Goal: Information Seeking & Learning: Learn about a topic

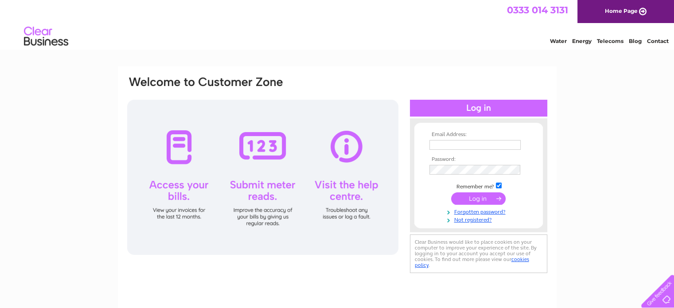
click at [448, 143] on input "text" at bounding box center [474, 145] width 91 height 10
click at [489, 167] on tbody "Email Address: Password: Remember me? Forgotten password?" at bounding box center [478, 178] width 103 height 93
type input "[PERSON_NAME][EMAIL_ADDRESS][DOMAIN_NAME]"
click at [471, 200] on input "submit" at bounding box center [478, 199] width 55 height 12
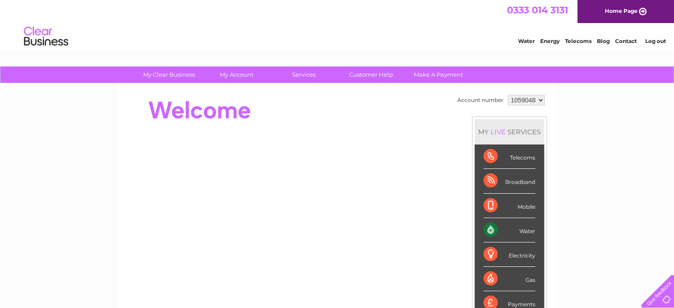
click at [537, 100] on select "1059048 1059062" at bounding box center [526, 100] width 37 height 11
select select "1059062"
click at [508, 95] on select "1059048 1059062" at bounding box center [526, 100] width 37 height 11
click at [371, 78] on link "Customer Help" at bounding box center [371, 74] width 73 height 16
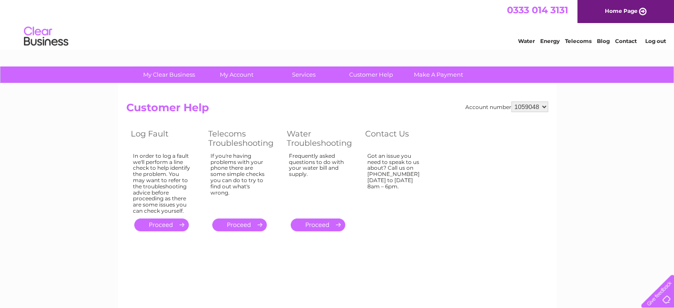
click at [42, 37] on img at bounding box center [45, 36] width 45 height 27
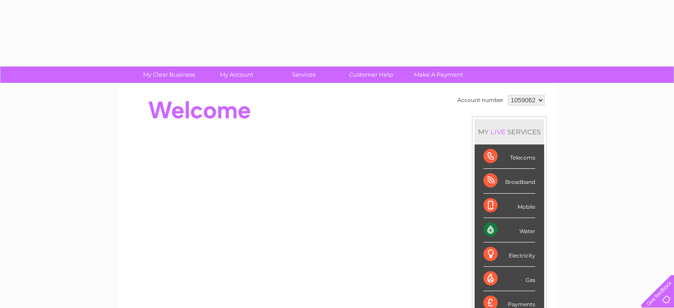
select select "1059062"
